Goal: Task Accomplishment & Management: Complete application form

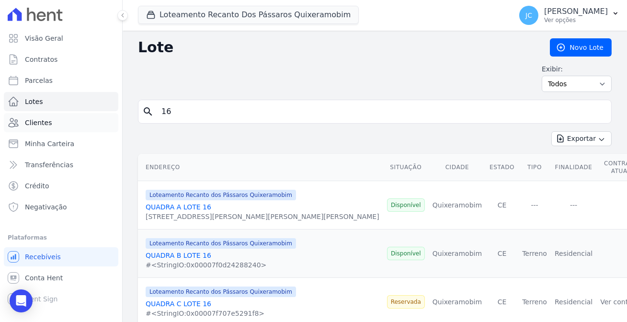
scroll to position [5, 0]
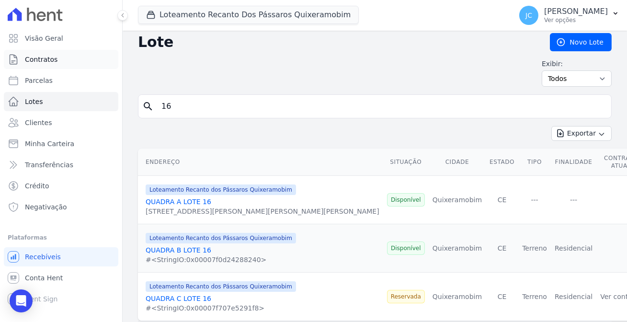
click at [54, 58] on link "Contratos" at bounding box center [61, 59] width 114 height 19
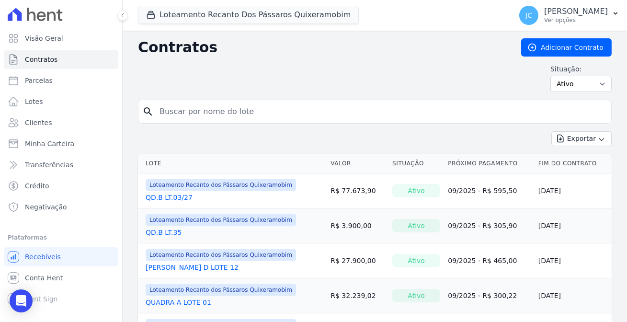
click at [187, 104] on input "search" at bounding box center [380, 111] width 453 height 19
type input "61"
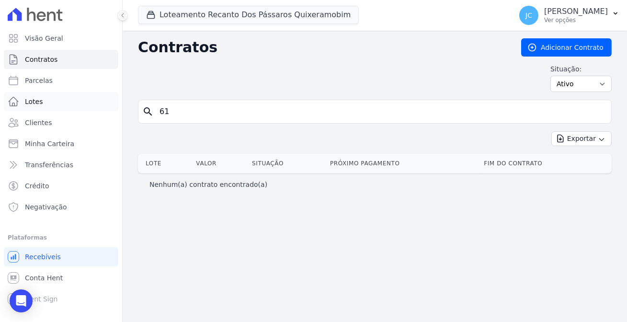
click at [38, 93] on link "Lotes" at bounding box center [61, 101] width 114 height 19
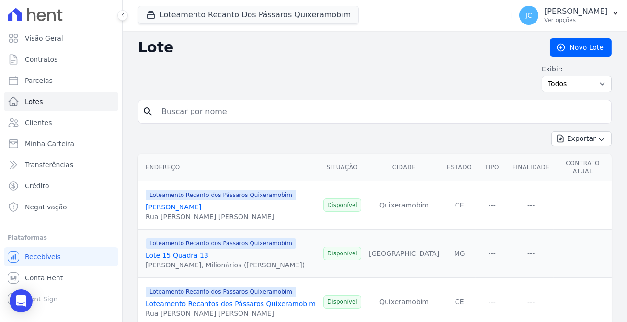
drag, startPoint x: 192, startPoint y: 113, endPoint x: 181, endPoint y: 110, distance: 11.8
click at [181, 110] on input "search" at bounding box center [381, 111] width 451 height 19
type input "61"
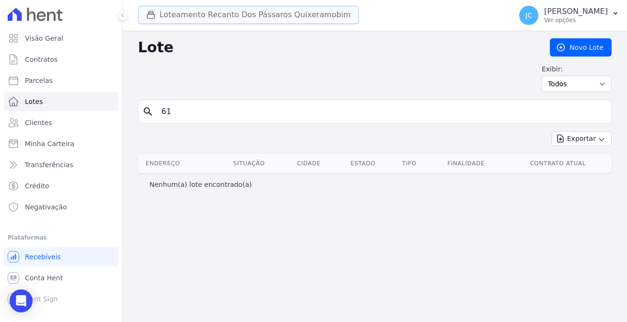
click at [265, 12] on button "Loteamento Recanto Dos Pássaros Quixeramobim" at bounding box center [248, 15] width 221 height 18
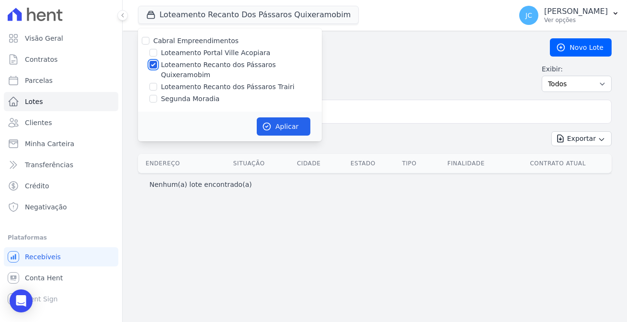
click at [149, 63] on input "Loteamento Recanto dos Pássaros Quixeramobim" at bounding box center [153, 65] width 8 height 8
checkbox input "false"
click at [149, 83] on input "Loteamento Recanto dos Pássaros Trairi" at bounding box center [153, 87] width 8 height 8
checkbox input "true"
click at [267, 117] on button "Aplicar" at bounding box center [284, 126] width 54 height 18
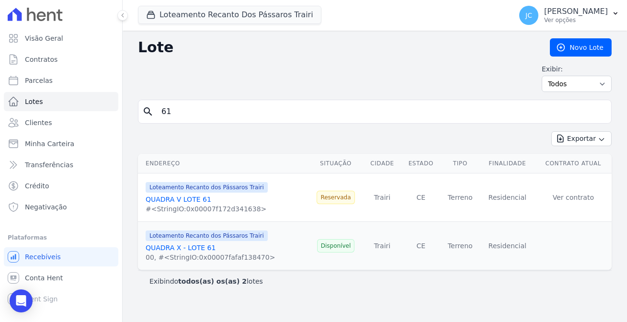
click at [190, 102] on input "61" at bounding box center [381, 111] width 451 height 19
click at [151, 244] on link "QUADRA X - LOTE 61" at bounding box center [181, 248] width 70 height 8
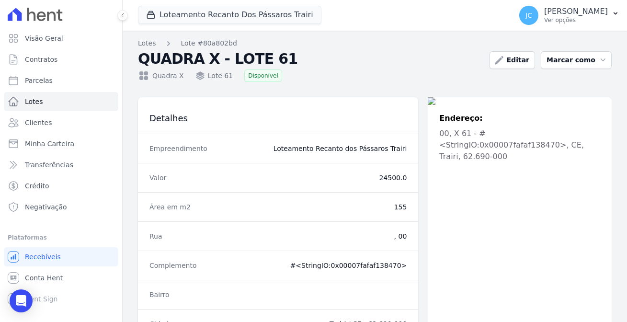
click at [31, 12] on icon at bounding box center [31, 14] width 9 height 13
click at [555, 18] on p "Ver opções" at bounding box center [576, 20] width 64 height 8
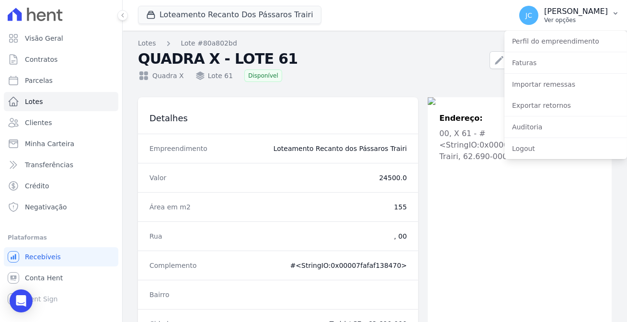
click at [532, 12] on span "JC" at bounding box center [528, 15] width 7 height 7
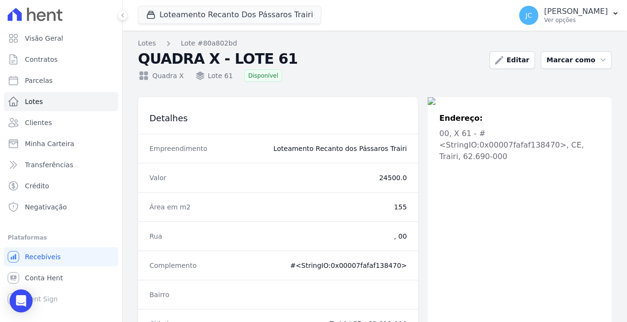
click at [32, 13] on icon at bounding box center [31, 14] width 9 height 13
click at [41, 57] on span "Contratos" at bounding box center [41, 60] width 33 height 10
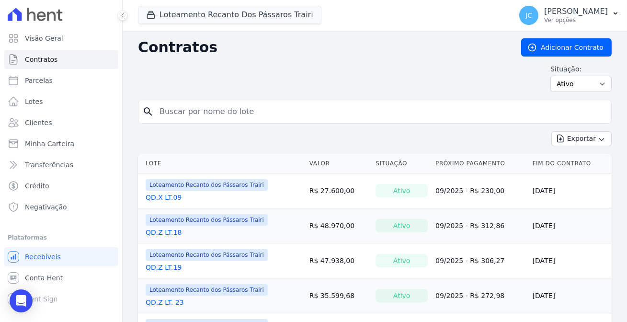
click at [154, 105] on input "search" at bounding box center [380, 111] width 453 height 19
type input "63"
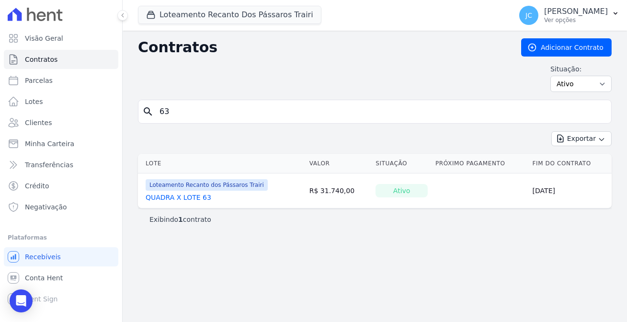
click at [184, 192] on link "QUADRA X LOTE 63" at bounding box center [179, 197] width 66 height 10
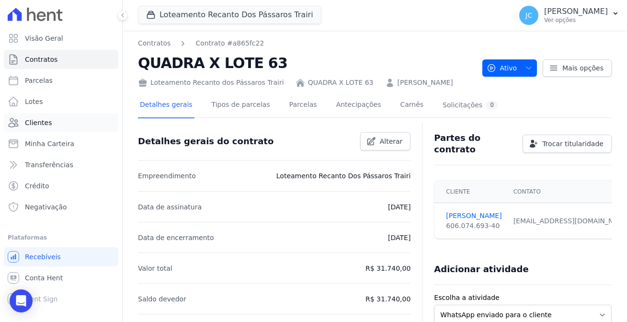
click at [41, 118] on span "Clientes" at bounding box center [38, 123] width 27 height 10
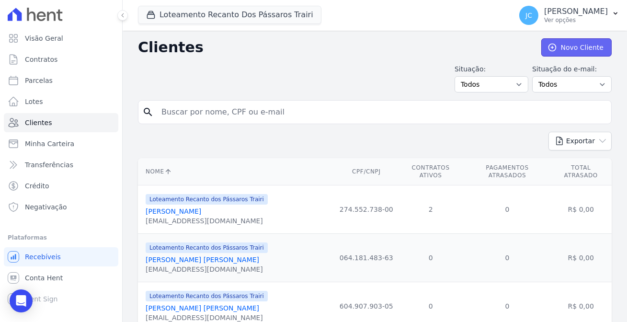
click at [566, 43] on link "Novo Cliente" at bounding box center [576, 47] width 70 height 18
click at [573, 47] on link "Novo Cliente" at bounding box center [576, 47] width 70 height 18
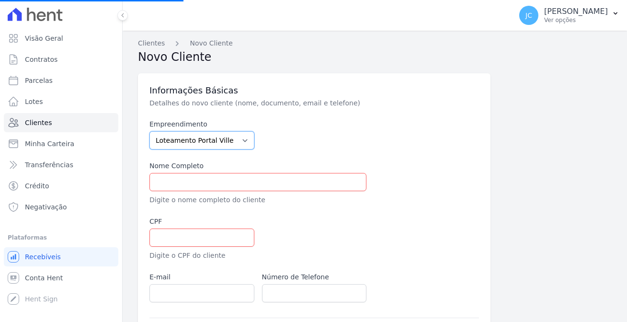
click at [182, 131] on select "Loteamento Portal Ville Acopiara Loteamento Recanto dos Pássaros Quixeramobim L…" at bounding box center [201, 140] width 105 height 18
select select "e72fb79d-ba52-4243-a851-d1d14331d6e8"
click at [149, 131] on select "Loteamento Portal Ville Acopiara Loteamento Recanto dos Pássaros Quixeramobim L…" at bounding box center [201, 140] width 105 height 18
click at [204, 173] on input "text" at bounding box center [257, 182] width 217 height 18
paste input "[PERSON_NAME]"
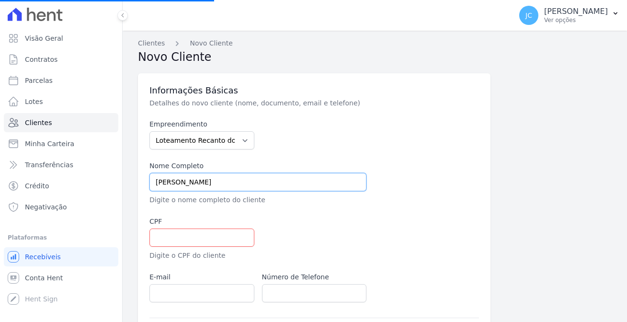
type input "[PERSON_NAME]"
click at [376, 224] on div at bounding box center [370, 238] width 217 height 44
click at [159, 228] on input "text" at bounding box center [201, 237] width 105 height 18
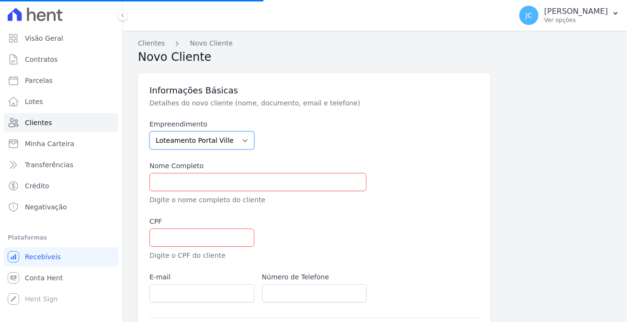
click at [197, 131] on select "Loteamento Portal Ville Acopiara Loteamento Recanto dos Pássaros Quixeramobim L…" at bounding box center [201, 140] width 105 height 18
select select "e72fb79d-ba52-4243-a851-d1d14331d6e8"
click at [149, 131] on select "Loteamento Portal Ville Acopiara Loteamento Recanto dos Pássaros Quixeramobim L…" at bounding box center [201, 140] width 105 height 18
click at [175, 228] on input "text" at bounding box center [201, 237] width 105 height 18
paste input "068.443.723-61"
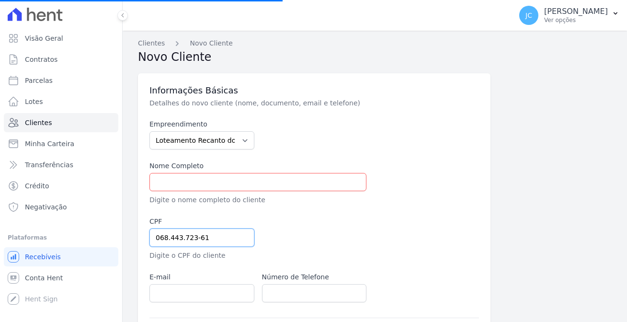
type input "068.443.723-61"
click at [330, 230] on div at bounding box center [370, 238] width 217 height 44
click at [215, 176] on input "text" at bounding box center [257, 182] width 217 height 18
paste input "068.443.723-61"
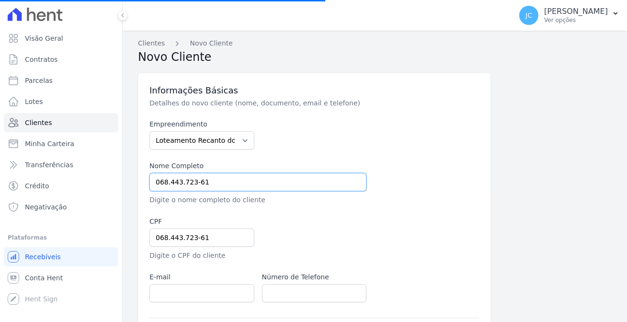
type input "068.443.723-61"
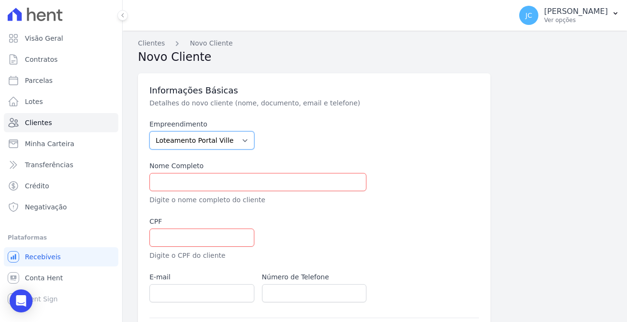
click at [200, 131] on select "Loteamento Portal Ville Acopiara Loteamento Recanto dos Pássaros Quixeramobim L…" at bounding box center [201, 140] width 105 height 18
select select "e72fb79d-ba52-4243-a851-d1d14331d6e8"
click at [149, 131] on select "Loteamento Portal Ville Acopiara Loteamento Recanto dos Pássaros Quixeramobim L…" at bounding box center [201, 140] width 105 height 18
click at [170, 173] on input "text" at bounding box center [257, 182] width 217 height 18
paste input "[PERSON_NAME]"
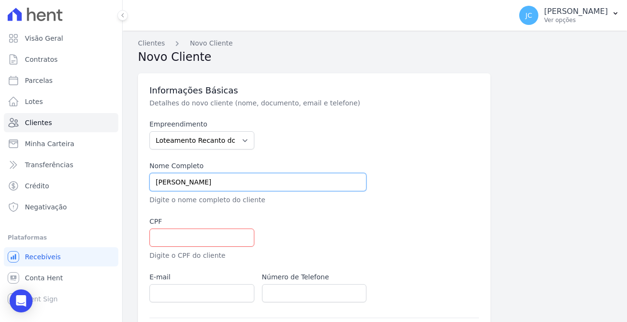
type input "[PERSON_NAME]"
click at [418, 216] on div at bounding box center [370, 238] width 217 height 44
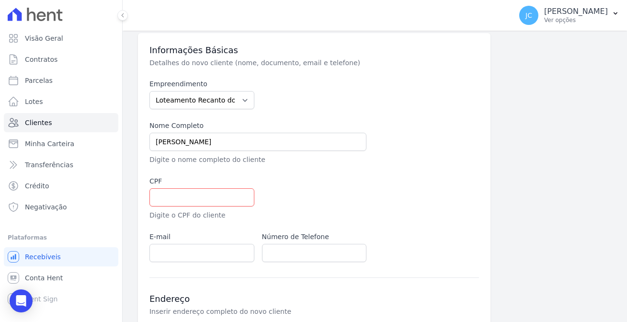
scroll to position [87, 0]
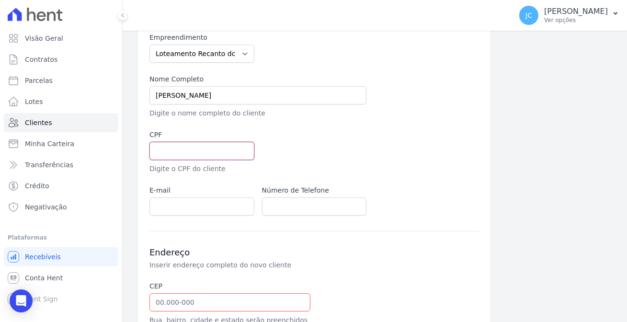
click at [175, 142] on input "text" at bounding box center [201, 151] width 105 height 18
paste input "068.443.723-61"
type input "068.443.723-61"
click at [348, 135] on div at bounding box center [370, 152] width 217 height 44
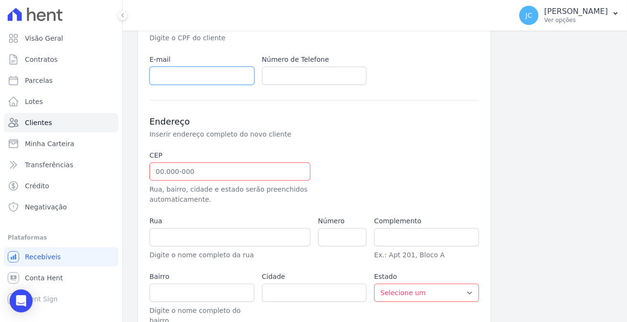
click at [149, 67] on input "email" at bounding box center [201, 76] width 105 height 18
paste input "[EMAIL_ADDRESS][DOMAIN_NAME]"
type input "[EMAIL_ADDRESS][DOMAIN_NAME]"
click at [319, 116] on h3 "Endereço" at bounding box center [313, 121] width 329 height 11
click at [300, 67] on input "text" at bounding box center [314, 76] width 105 height 18
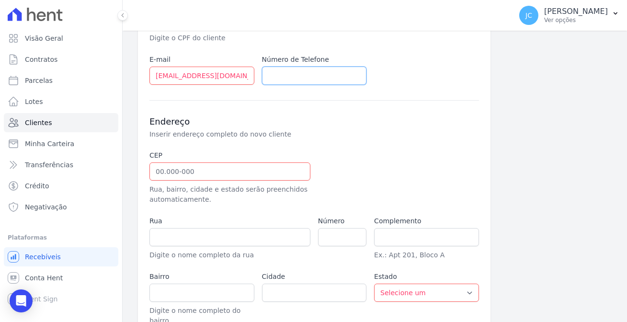
paste input "(85) 98128-3913"
type input "(85) 98128-3913"
click at [384, 129] on p "Inserir endereço completo do novo cliente" at bounding box center [310, 134] width 322 height 10
click at [174, 162] on input "text" at bounding box center [229, 171] width 161 height 18
paste input "62.690-000"
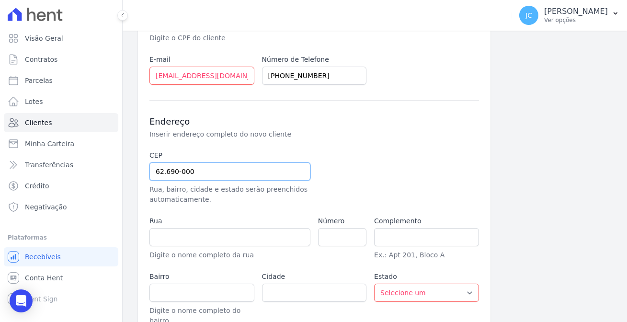
type input "62.690-000"
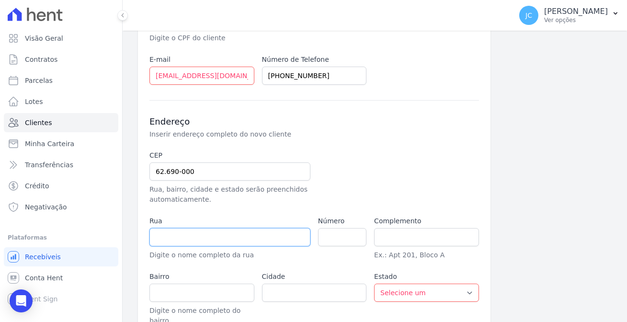
click at [180, 228] on input "text" at bounding box center [229, 237] width 161 height 18
type input "Trairi"
select select "CE"
click at [152, 228] on input "text" at bounding box center [229, 237] width 161 height 18
paste input "TR DO GRUPO"
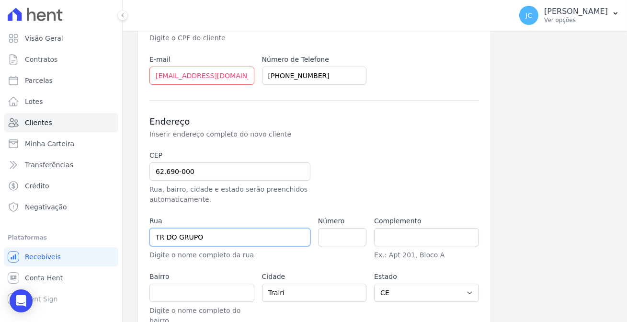
type input "TR DO GRUPO"
click at [338, 228] on input "number" at bounding box center [342, 237] width 48 height 18
type input "0"
click at [380, 228] on input "text" at bounding box center [426, 237] width 105 height 18
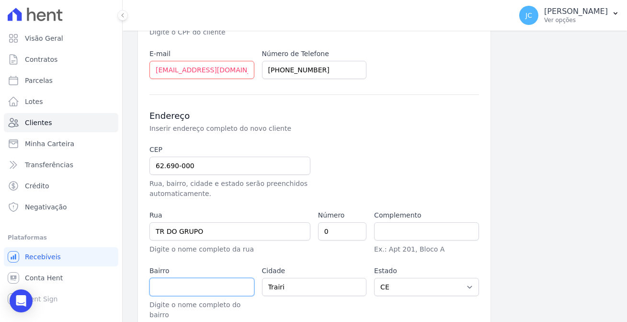
click at [170, 278] on input "text" at bounding box center [201, 287] width 105 height 18
paste input "FLECHEIRAS"
type input "FLECHEIRAS"
click at [390, 222] on input "text" at bounding box center [426, 231] width 105 height 18
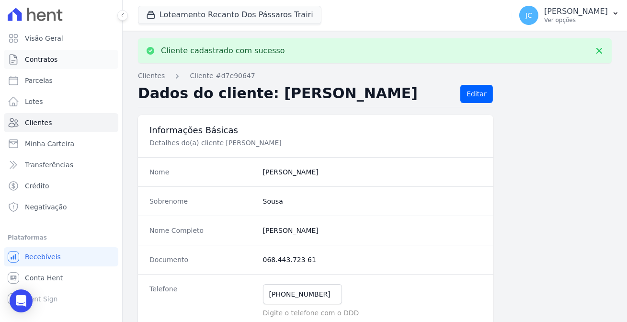
click at [54, 56] on link "Contratos" at bounding box center [61, 59] width 114 height 19
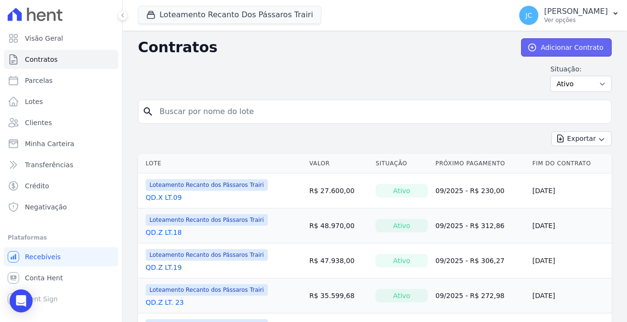
click at [564, 45] on link "Adicionar Contrato" at bounding box center [566, 47] width 90 height 18
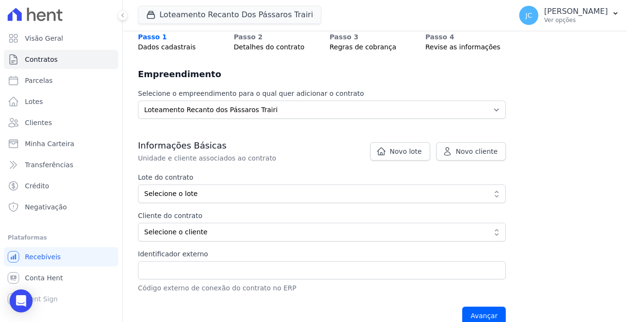
scroll to position [87, 0]
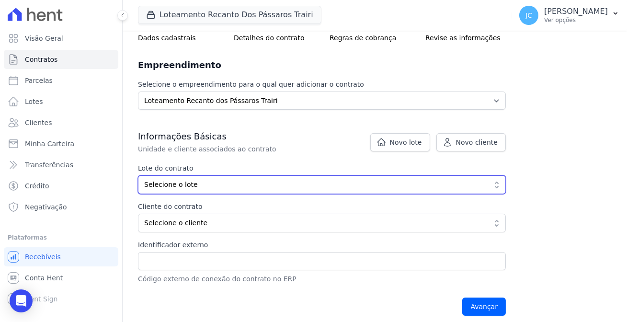
click at [164, 180] on span "Selecione o lote" at bounding box center [315, 185] width 342 height 10
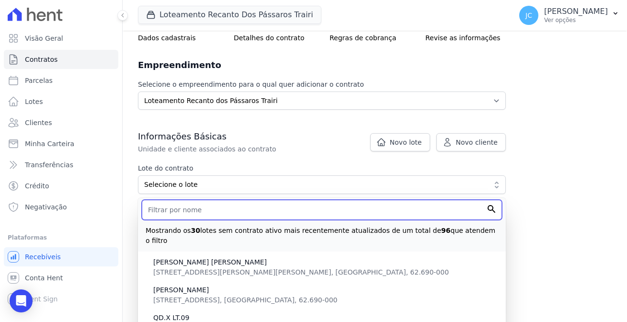
click at [152, 200] on input "text" at bounding box center [322, 210] width 360 height 20
type input "61"
click at [462, 297] on input "Avançar" at bounding box center [484, 306] width 44 height 18
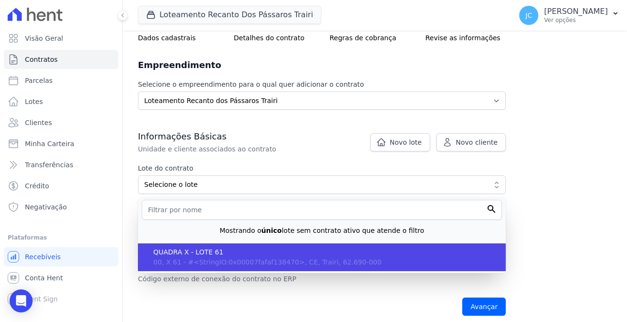
click at [201, 247] on span "QUADRA X - LOTE 61" at bounding box center [325, 252] width 345 height 10
type input "80a802bd-76e9-48e6-b613-0bcb424bdc2b"
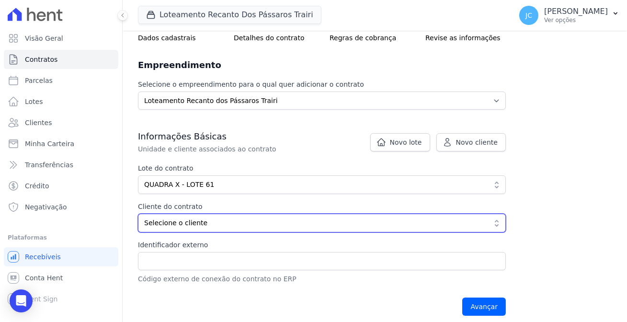
click at [194, 218] on span "Selecione o cliente" at bounding box center [315, 223] width 342 height 10
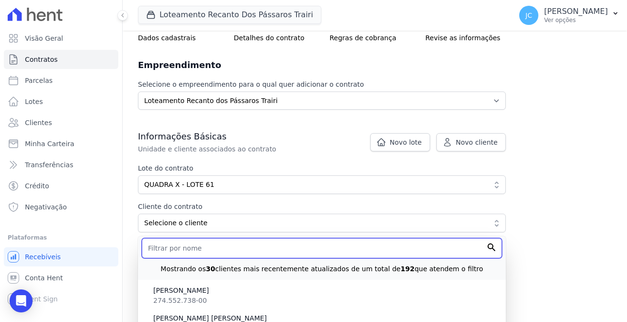
click at [187, 238] on input "text" at bounding box center [322, 248] width 360 height 20
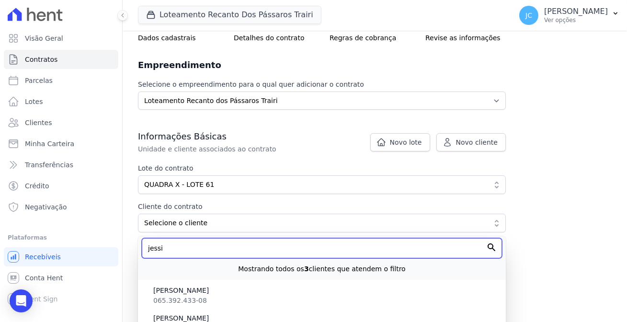
scroll to position [77, 0]
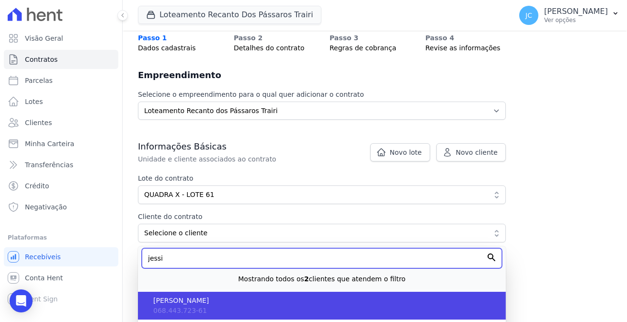
type input "jessi"
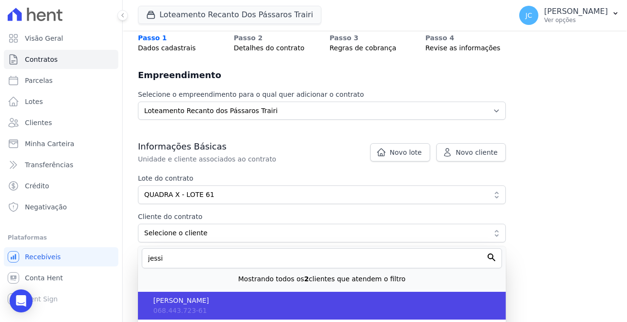
click at [163, 295] on span "[PERSON_NAME]" at bounding box center [325, 300] width 345 height 10
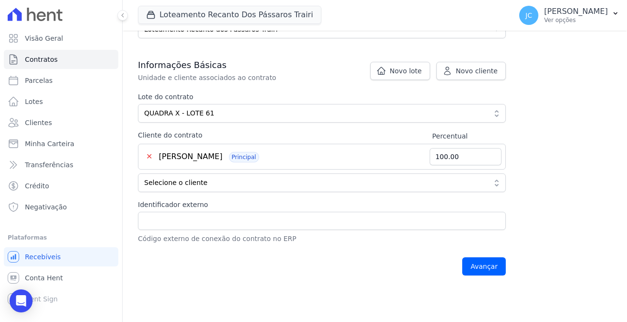
scroll to position [164, 0]
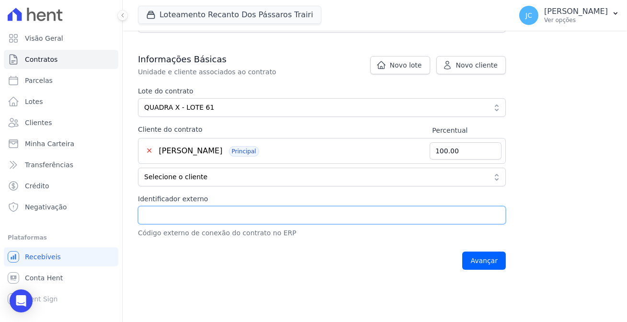
click at [170, 206] on input "Identificador externo" at bounding box center [322, 215] width 368 height 18
type input "0322"
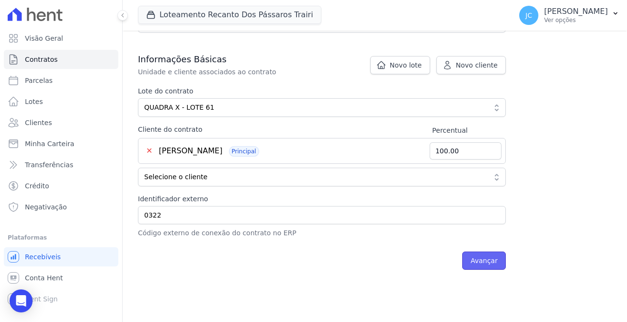
click at [463, 251] on input "Avançar" at bounding box center [484, 260] width 44 height 18
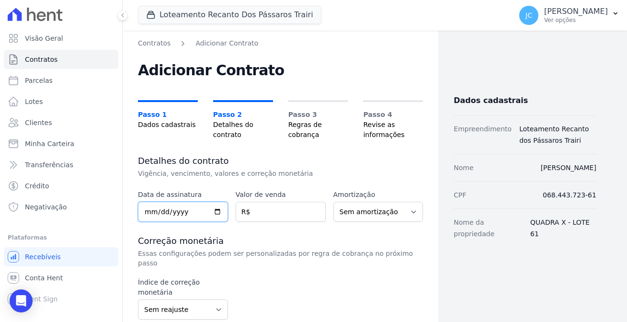
click at [215, 202] on input "date" at bounding box center [183, 212] width 90 height 20
click at [198, 202] on input "date" at bounding box center [183, 212] width 90 height 20
click at [192, 202] on input "date" at bounding box center [183, 212] width 90 height 20
click at [180, 202] on input "date" at bounding box center [183, 212] width 90 height 20
click at [212, 202] on input "date" at bounding box center [183, 212] width 90 height 20
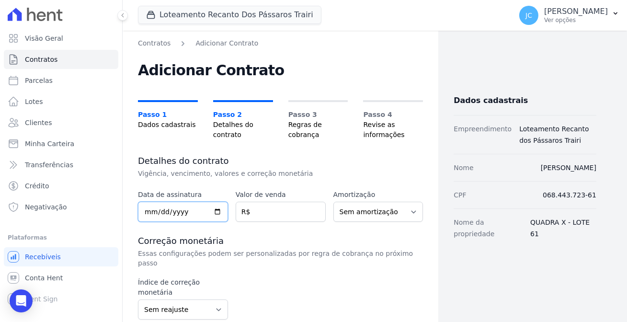
click at [192, 202] on input "date" at bounding box center [183, 212] width 90 height 20
click at [212, 202] on input "date" at bounding box center [183, 212] width 90 height 20
type input "2025-08-19"
click at [252, 202] on input "number" at bounding box center [281, 212] width 90 height 20
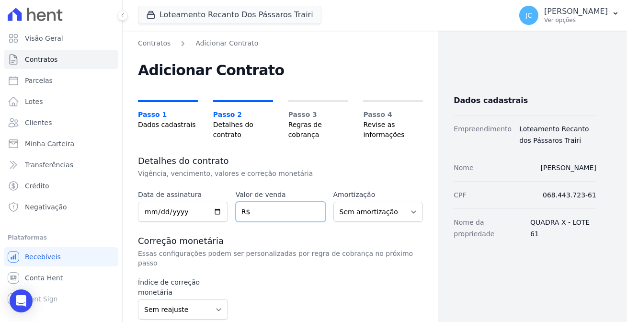
paste input "31.74000"
type input "31.74000"
click at [370, 202] on select "Sem amortização Price Sac" at bounding box center [378, 212] width 90 height 20
click at [476, 254] on div "Dados cadastrais Empreendimento Loteamento Recanto dos Pássaros Trairi Nome JES…" at bounding box center [517, 271] width 158 height 466
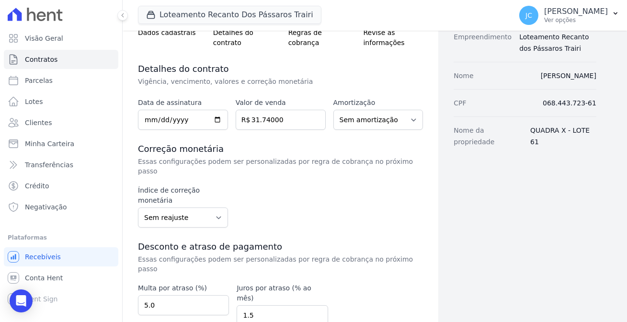
scroll to position [102, 0]
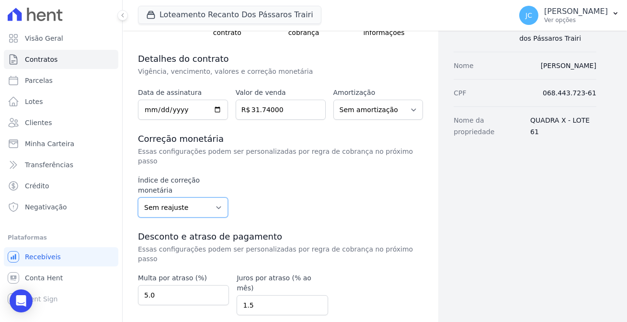
click at [203, 197] on select "Sem reajuste Média dos últimos 12 meses acumulado de INCCM Média dos últimos 12…" at bounding box center [183, 207] width 90 height 20
select select "ipca"
click at [138, 197] on select "Sem reajuste Média dos últimos 12 meses acumulado de INCCM Média dos últimos 12…" at bounding box center [183, 207] width 90 height 20
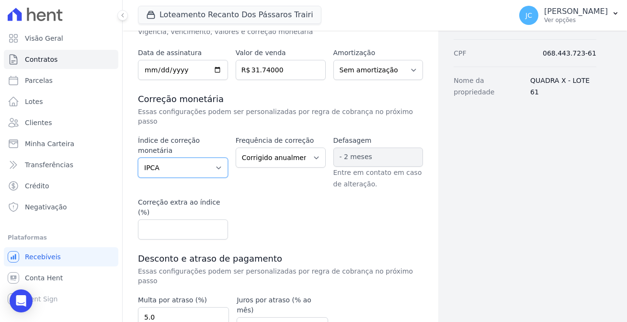
scroll to position [160, 0]
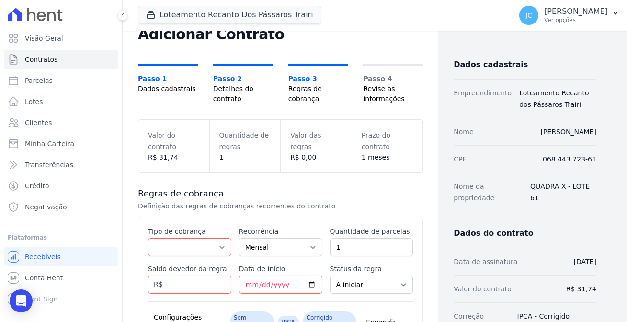
scroll to position [87, 0]
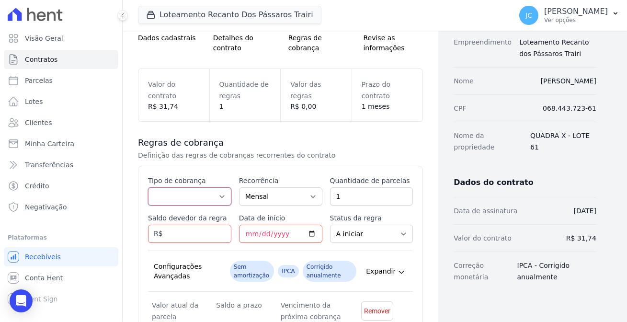
click at [217, 187] on select "Parcela Normal Entrada Sinal Intercalada Chaves Pré-chaves Pós-chaves Impostos …" at bounding box center [189, 196] width 83 height 18
select select "standard"
click at [148, 187] on select "Parcela Normal Entrada Sinal Intercalada Chaves Pré-chaves Pós-chaves Impostos …" at bounding box center [189, 196] width 83 height 18
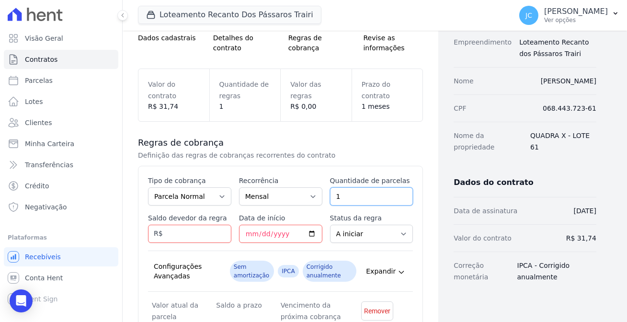
click at [337, 187] on input "1" at bounding box center [371, 196] width 83 height 18
type input "120"
click at [174, 225] on input "Saldo devedor da regra" at bounding box center [189, 234] width 83 height 18
paste input "264.50"
click at [498, 282] on div "Dados cadastrais Empreendimento Loteamento Recanto dos Pássaros Trairi Nome [PE…" at bounding box center [517, 190] width 158 height 477
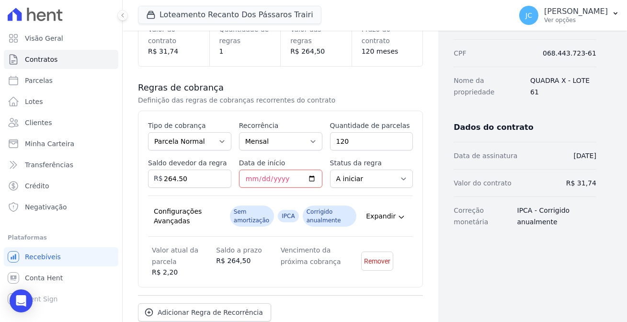
scroll to position [151, 0]
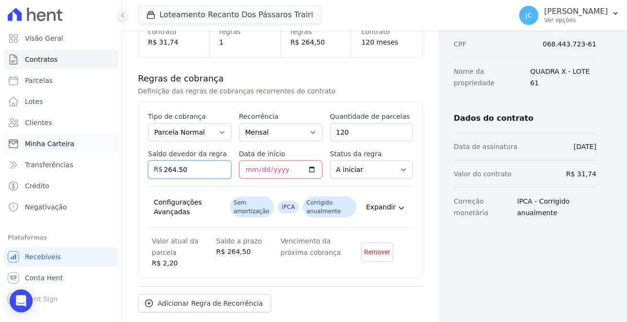
drag, startPoint x: 180, startPoint y: 142, endPoint x: 109, endPoint y: 140, distance: 71.4
click at [109, 140] on div "Visão Geral Contratos [GEOGRAPHIC_DATA] Lotes Clientes Minha Carteira Transferê…" at bounding box center [313, 161] width 627 height 322
paste input "31.7400"
click at [474, 256] on div "Dados cadastrais Empreendimento Loteamento Recanto dos Pássaros Trairi Nome [PE…" at bounding box center [517, 125] width 158 height 477
drag, startPoint x: 179, startPoint y: 139, endPoint x: 147, endPoint y: 139, distance: 31.6
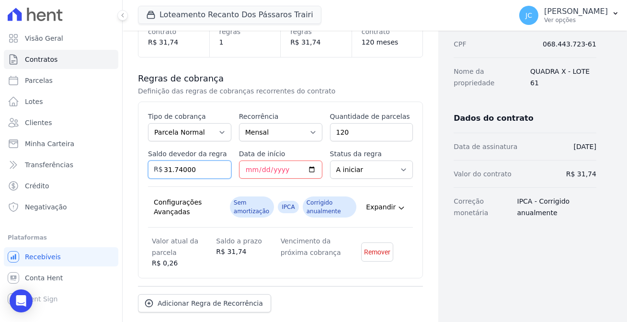
click at [148, 149] on div "Saldo devedor da regra 31.74000 R$" at bounding box center [189, 164] width 83 height 30
paste input "264.5"
type input "264.50"
click at [532, 255] on div "Dados cadastrais Empreendimento Loteamento Recanto dos Pássaros Trairi Nome JES…" at bounding box center [517, 125] width 158 height 477
click at [286, 160] on input "Data de início" at bounding box center [280, 169] width 83 height 18
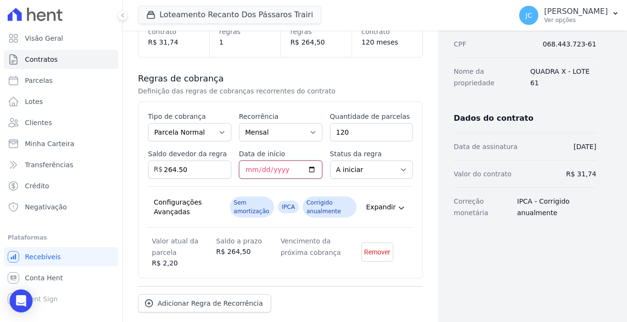
click at [308, 160] on input "Data de início" at bounding box center [280, 169] width 83 height 18
click at [306, 160] on input "Data de início" at bounding box center [280, 169] width 83 height 18
type input "2026-03-10"
click at [337, 160] on select "A iniciar Em aberto" at bounding box center [371, 169] width 83 height 18
click at [330, 160] on select "A iniciar Em aberto" at bounding box center [371, 169] width 83 height 18
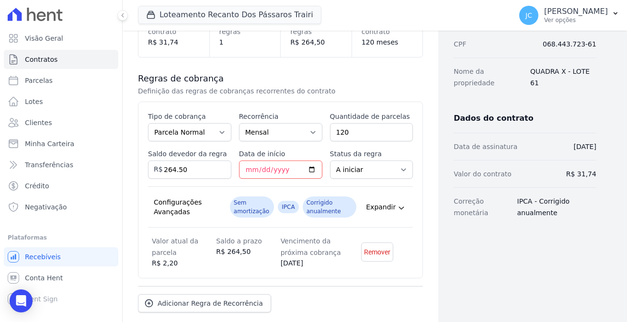
click at [478, 229] on div "Dados cadastrais Empreendimento Loteamento Recanto dos Pássaros Trairi Nome JES…" at bounding box center [517, 125] width 158 height 477
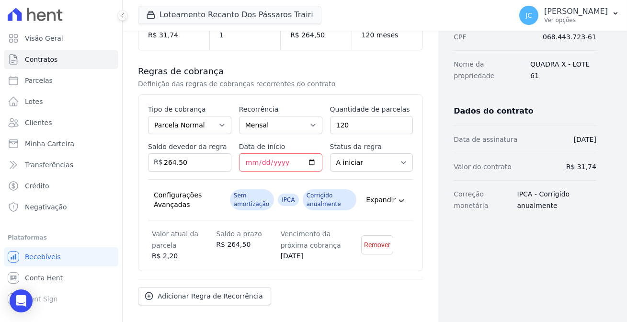
scroll to position [160, 0]
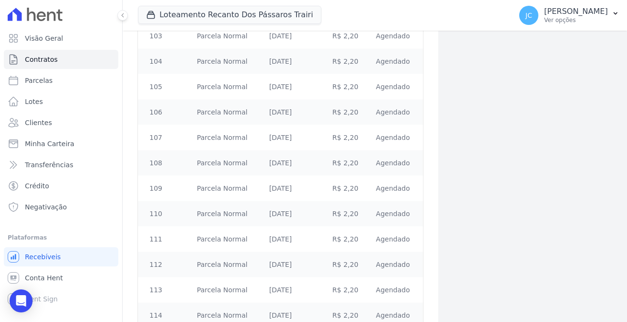
scroll to position [2795, 0]
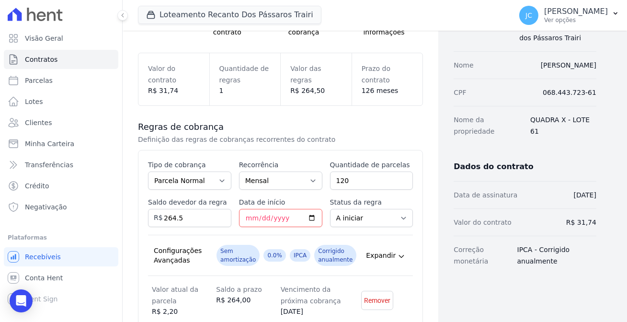
scroll to position [130, 0]
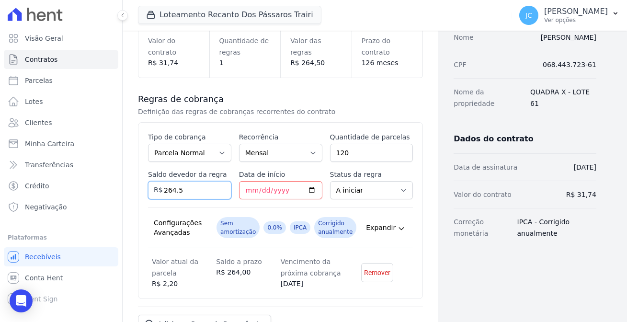
click at [176, 181] on input "264.5" at bounding box center [189, 190] width 83 height 18
drag, startPoint x: 183, startPoint y: 160, endPoint x: 150, endPoint y: 162, distance: 33.1
click at [150, 169] on div "Saldo devedor da regra 264.5 R$" at bounding box center [189, 184] width 83 height 30
paste input "31.74000"
click at [111, 210] on div "Visão Geral Contratos [GEOGRAPHIC_DATA] Lotes Clientes Minha Carteira Transferê…" at bounding box center [61, 161] width 122 height 322
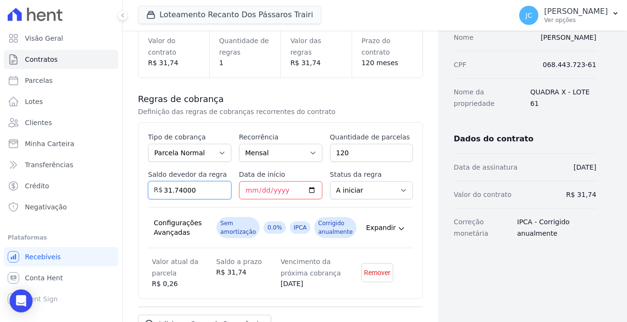
drag, startPoint x: 182, startPoint y: 160, endPoint x: 151, endPoint y: 158, distance: 31.2
click at [151, 169] on div "Saldo devedor da regra 31.74000 R$" at bounding box center [189, 184] width 83 height 30
type input "31740"
click at [454, 273] on div "Dados cadastrais Empreendimento Loteamento Recanto dos Pássaros Trairi Nome [PE…" at bounding box center [517, 146] width 158 height 477
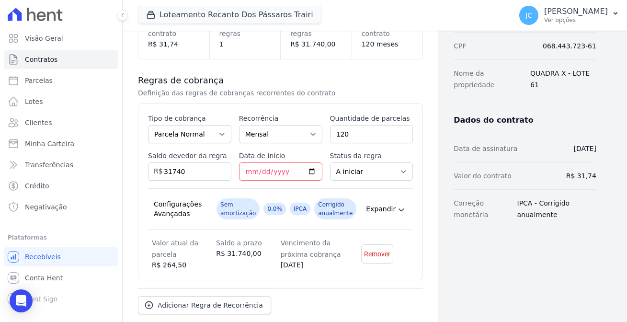
scroll to position [160, 0]
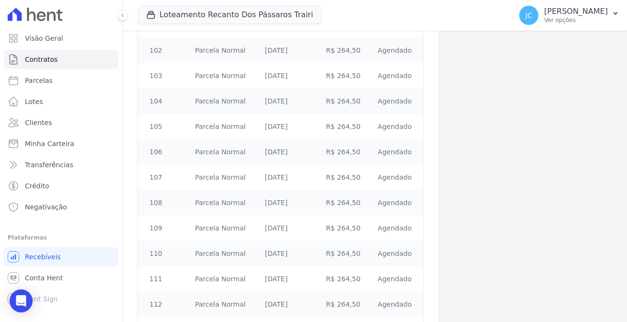
scroll to position [2795, 0]
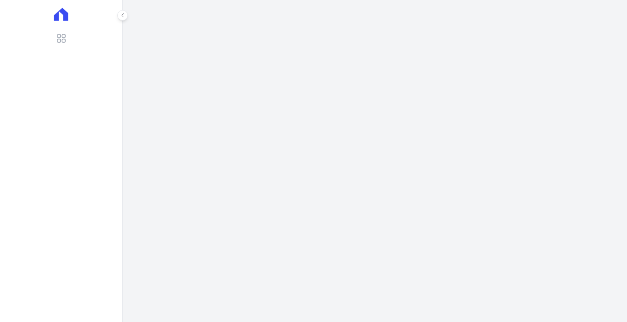
click at [395, 280] on div "Visão Geral" at bounding box center [313, 161] width 627 height 322
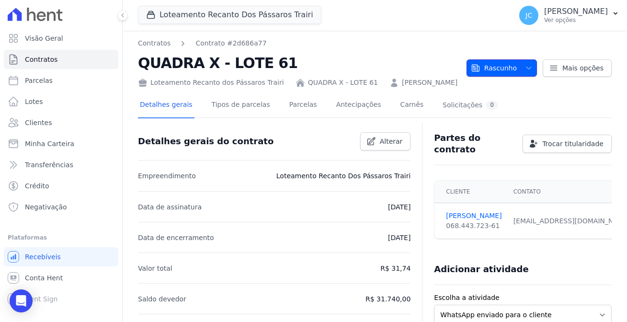
click at [501, 67] on span "Rascunho" at bounding box center [494, 67] width 46 height 17
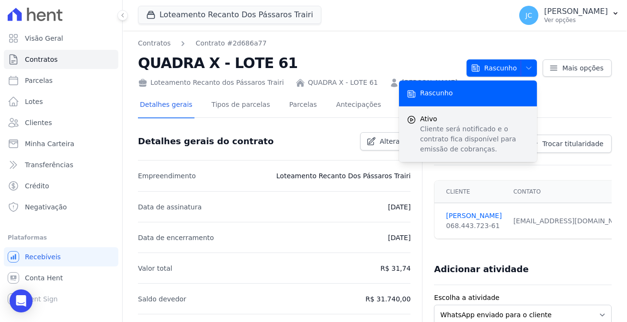
click at [429, 106] on div "Ativo Cliente será notificado e o contrato fica disponível para emissão de cobr…" at bounding box center [468, 134] width 138 height 56
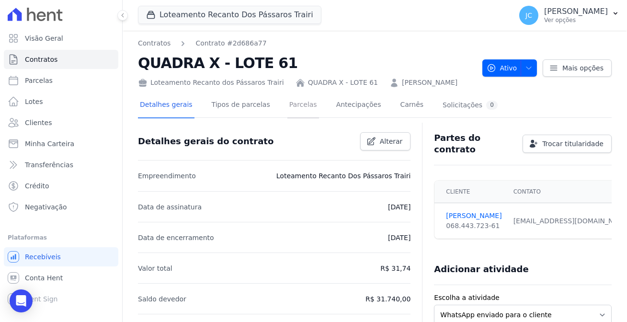
click at [287, 97] on link "Parcelas" at bounding box center [303, 105] width 32 height 25
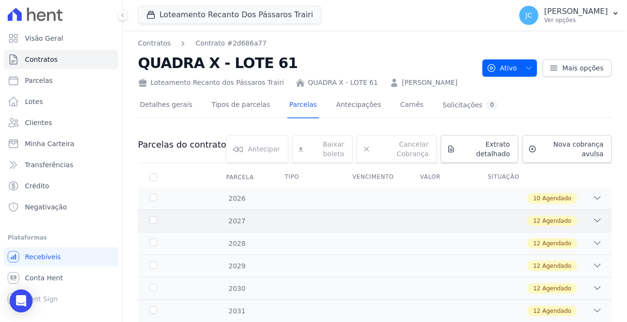
scroll to position [43, 0]
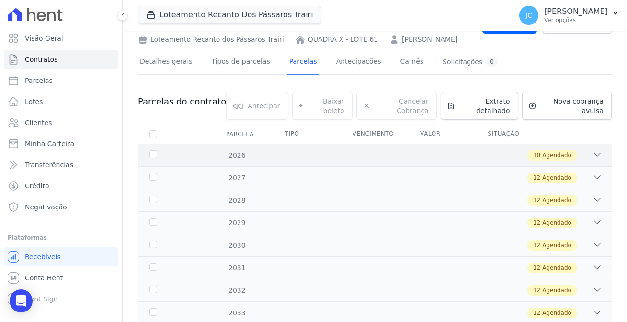
click at [147, 150] on div "2026" at bounding box center [167, 155] width 40 height 10
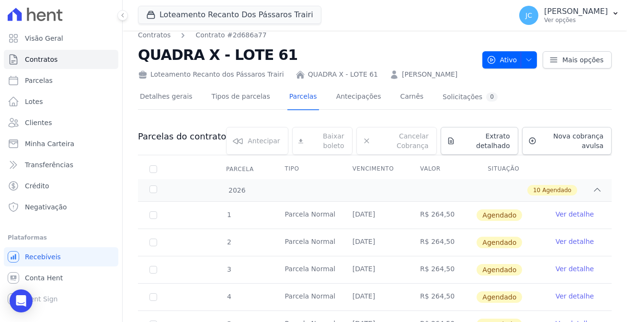
scroll to position [0, 0]
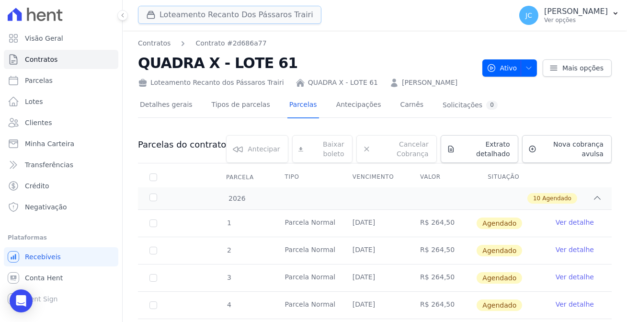
click at [197, 13] on button "Loteamento Recanto Dos Pássaros Trairi" at bounding box center [229, 15] width 183 height 18
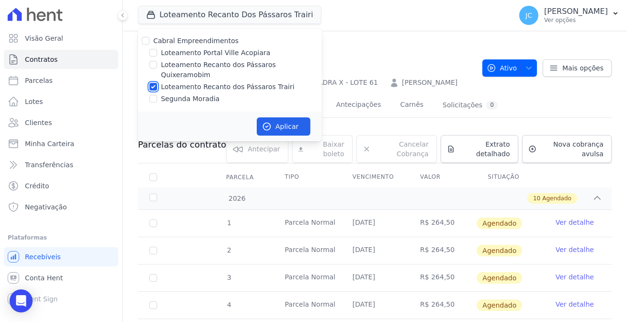
click at [149, 83] on input "Loteamento Recanto dos Pássaros Trairi" at bounding box center [153, 87] width 8 height 8
checkbox input "false"
click at [149, 61] on input "Loteamento Recanto dos Pássaros Quixeramobim" at bounding box center [153, 65] width 8 height 8
checkbox input "true"
click at [258, 117] on button "Aplicar" at bounding box center [284, 126] width 54 height 18
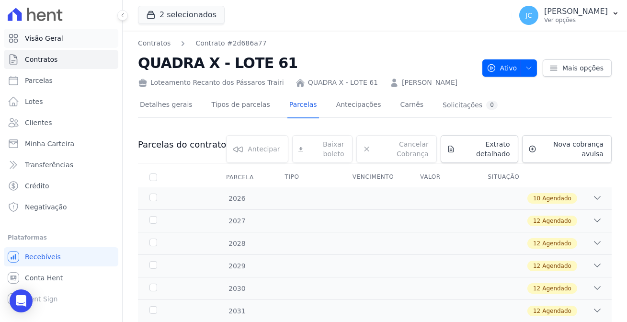
click at [49, 39] on span "Visão Geral" at bounding box center [44, 39] width 38 height 10
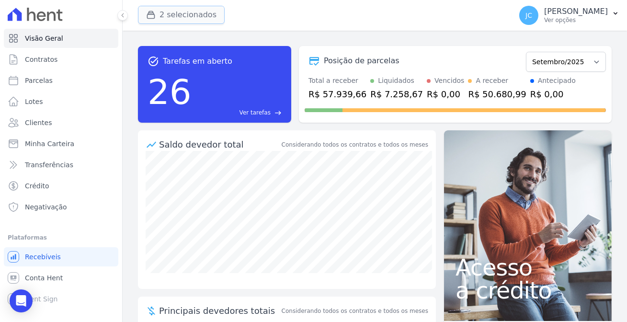
click at [179, 14] on button "2 selecionados" at bounding box center [181, 15] width 87 height 18
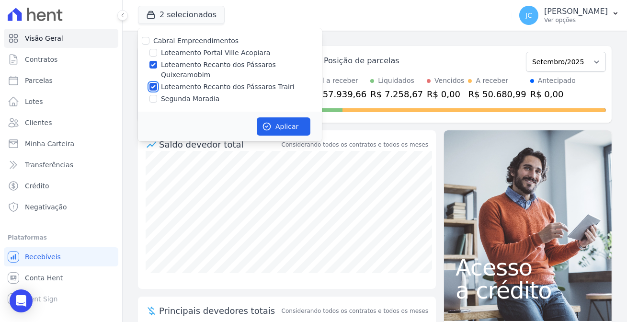
click at [149, 83] on input "Loteamento Recanto dos Pássaros Trairi" at bounding box center [153, 87] width 8 height 8
checkbox input "false"
click at [263, 123] on icon "button" at bounding box center [266, 126] width 7 height 7
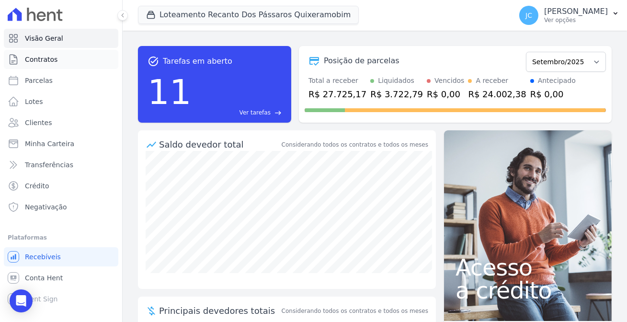
click at [64, 56] on link "Contratos" at bounding box center [61, 59] width 114 height 19
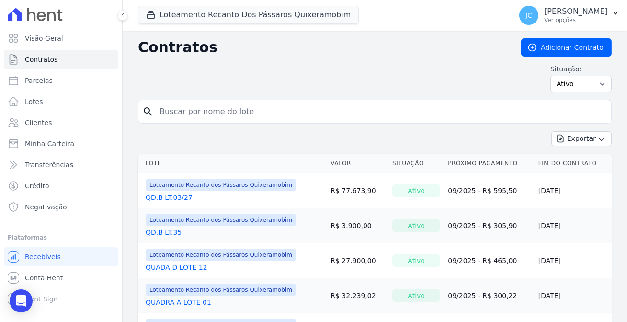
click at [187, 106] on input "search" at bounding box center [380, 111] width 453 height 19
type input "16"
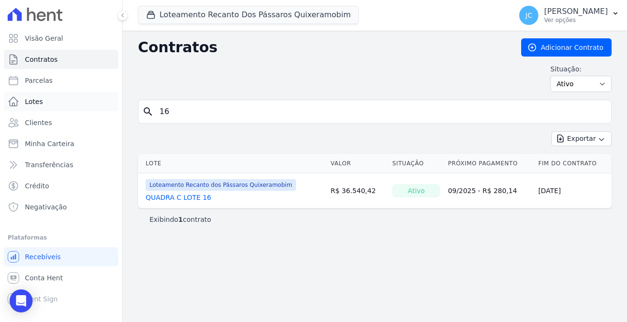
click at [55, 102] on link "Lotes" at bounding box center [61, 101] width 114 height 19
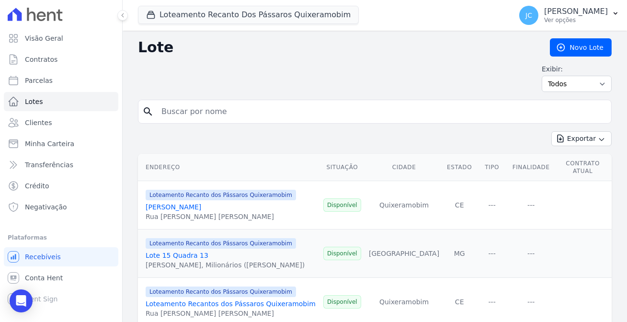
click at [197, 114] on div "search" at bounding box center [375, 112] width 474 height 24
click at [195, 106] on input "search" at bounding box center [381, 111] width 451 height 19
type input "16"
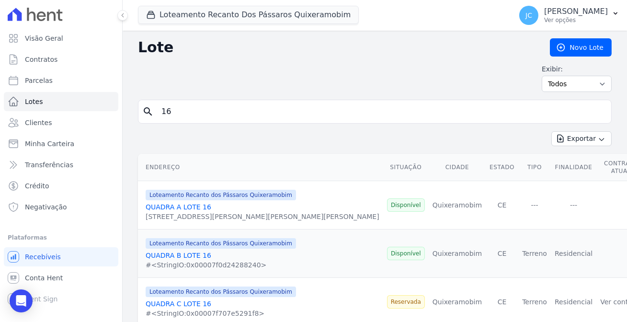
click at [172, 203] on link "QUADRA A LOTE 16" at bounding box center [179, 207] width 66 height 8
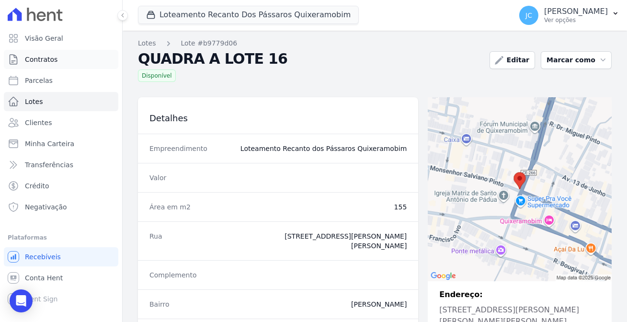
click at [52, 52] on link "Contratos" at bounding box center [61, 59] width 114 height 19
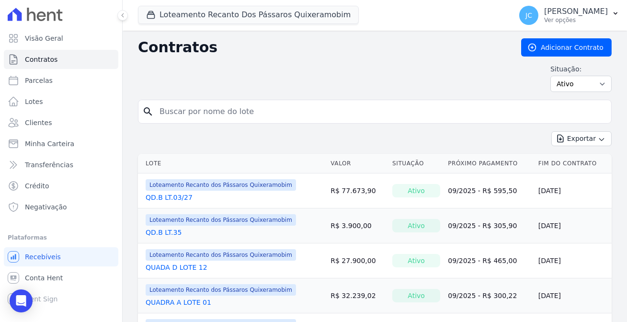
click at [192, 103] on input "search" at bounding box center [380, 111] width 453 height 19
type input "12"
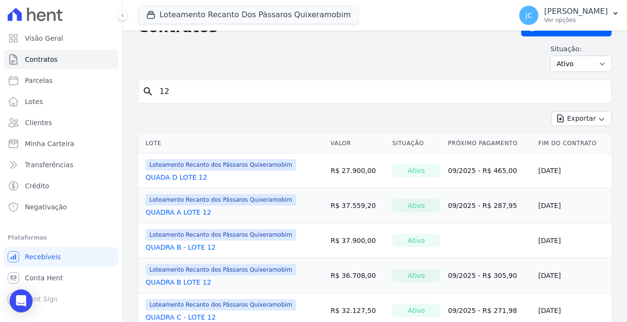
scroll to position [32, 0]
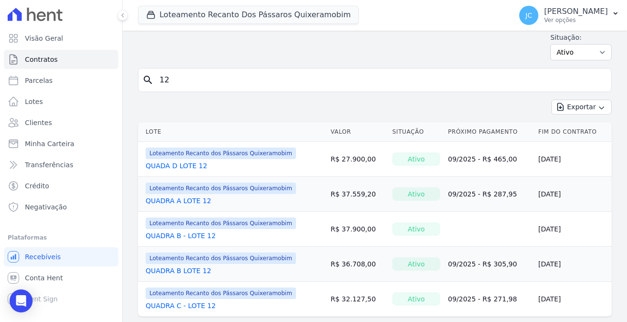
click at [161, 161] on link "QUADA D LOTE 12" at bounding box center [177, 166] width 62 height 10
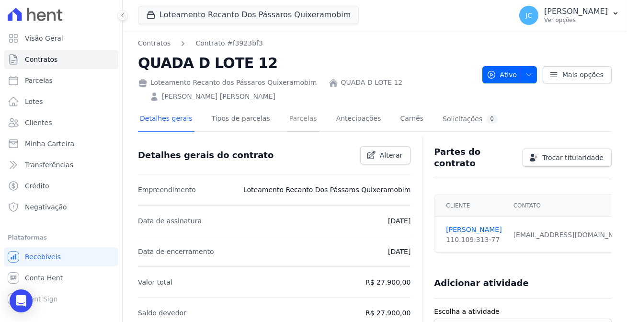
click at [287, 107] on link "Parcelas" at bounding box center [303, 119] width 32 height 25
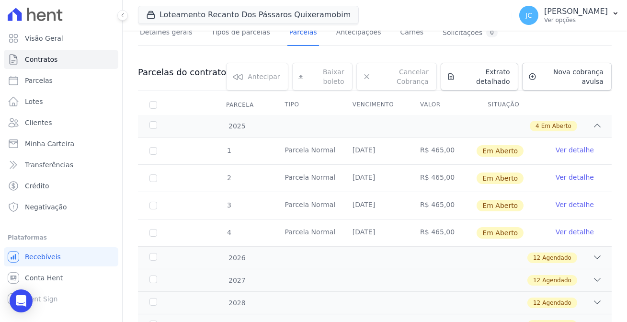
scroll to position [87, 0]
